Goal: Communication & Community: Answer question/provide support

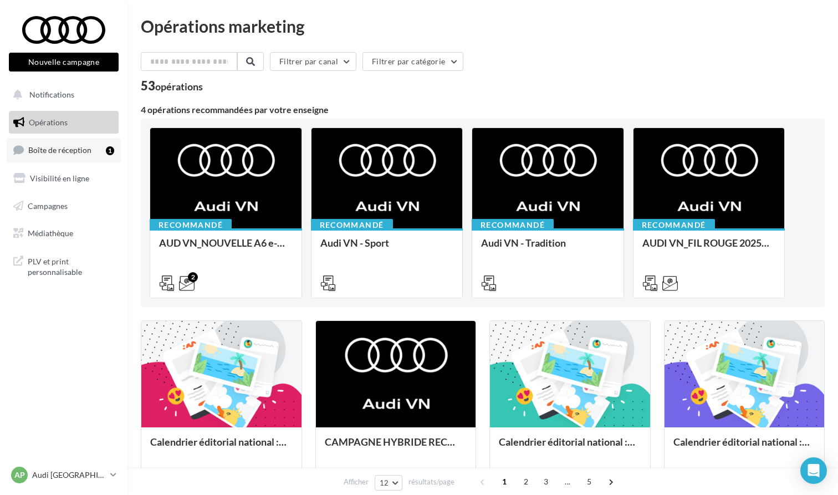
click at [63, 161] on link "Boîte de réception 1" at bounding box center [64, 150] width 114 height 24
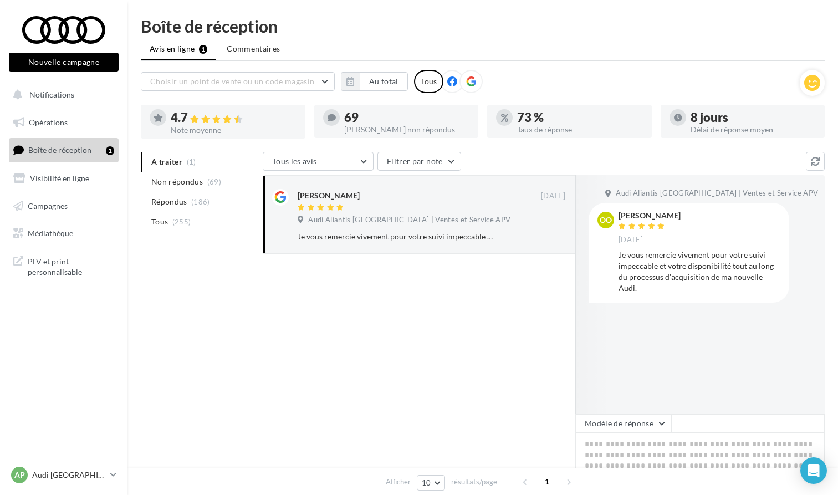
drag, startPoint x: 608, startPoint y: 270, endPoint x: 199, endPoint y: 251, distance: 409.4
click at [199, 251] on div "A traiter (1) Non répondus (69) Répondus (186) Tous (255) Tous les avis Tous le…" at bounding box center [483, 357] width 684 height 411
click at [758, 339] on div "Audi Aliantis [GEOGRAPHIC_DATA] | Ventes et Service APV oo [PERSON_NAME] [DATE]…" at bounding box center [699, 294] width 249 height 239
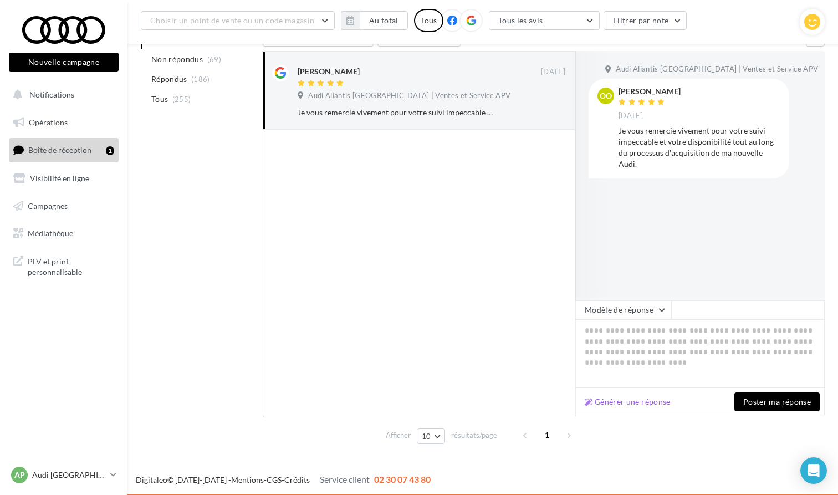
scroll to position [132, 0]
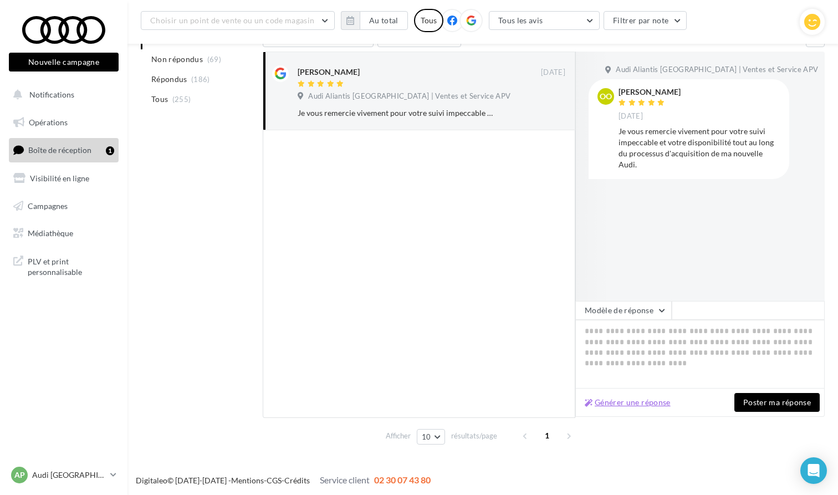
click at [642, 403] on button "Générer une réponse" at bounding box center [627, 402] width 95 height 13
type textarea "**********"
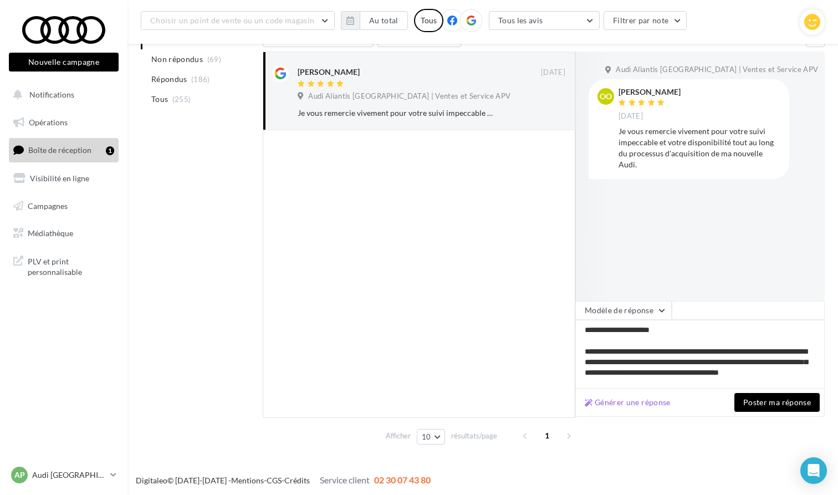
click at [791, 409] on button "Poster ma réponse" at bounding box center [776, 402] width 85 height 19
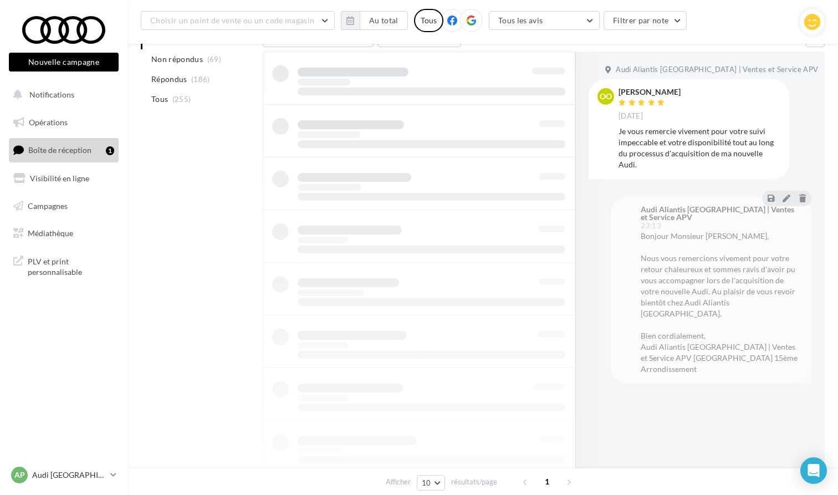
scroll to position [18, 0]
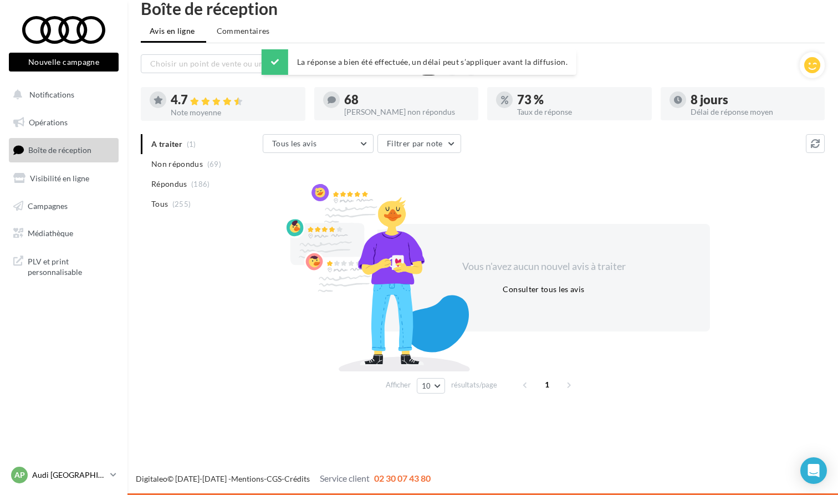
click at [91, 471] on p "Audi [GEOGRAPHIC_DATA] 15" at bounding box center [69, 474] width 74 height 11
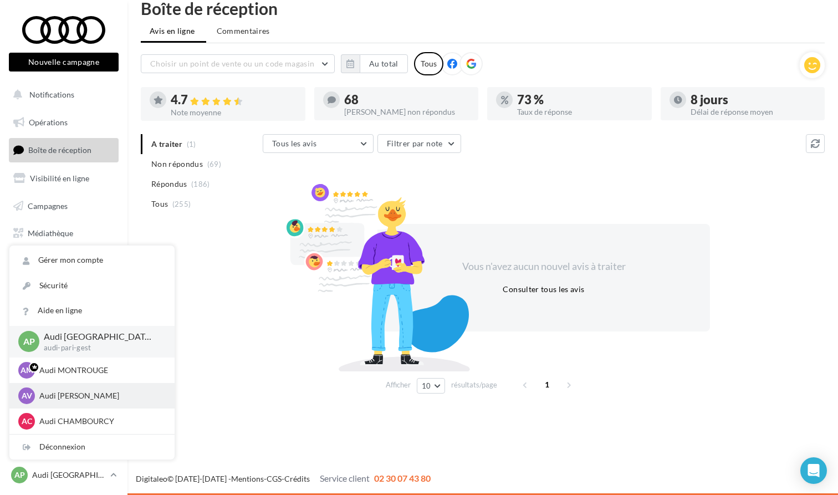
click at [94, 393] on p "Audi VIRY CHATILLON" at bounding box center [100, 395] width 122 height 11
